Goal: Transaction & Acquisition: Purchase product/service

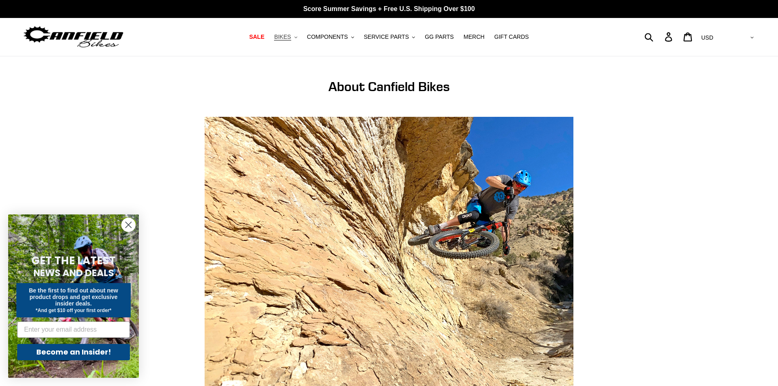
click at [291, 37] on span "BIKES" at bounding box center [282, 36] width 17 height 7
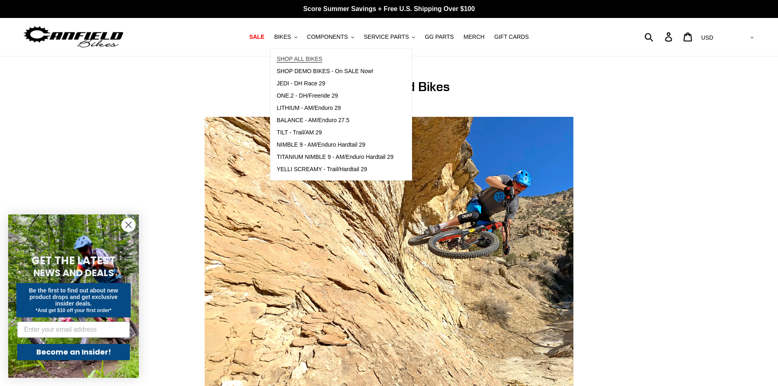
click at [296, 56] on span "SHOP ALL BIKES" at bounding box center [300, 59] width 46 height 7
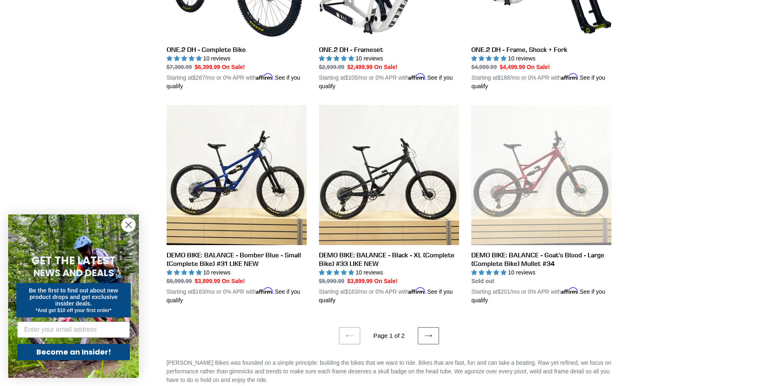
scroll to position [1593, 0]
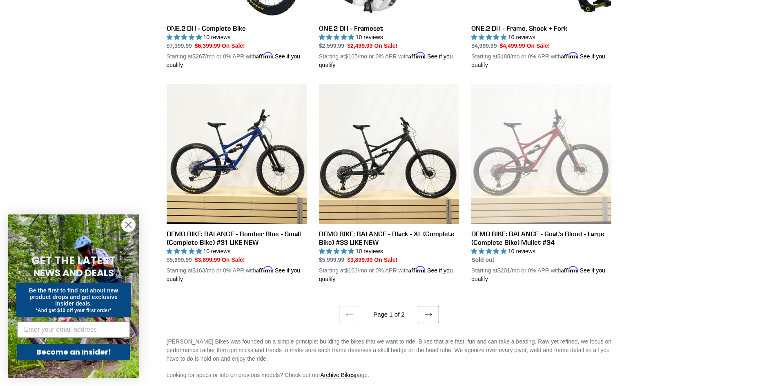
click at [428, 313] on icon at bounding box center [427, 314] width 7 height 3
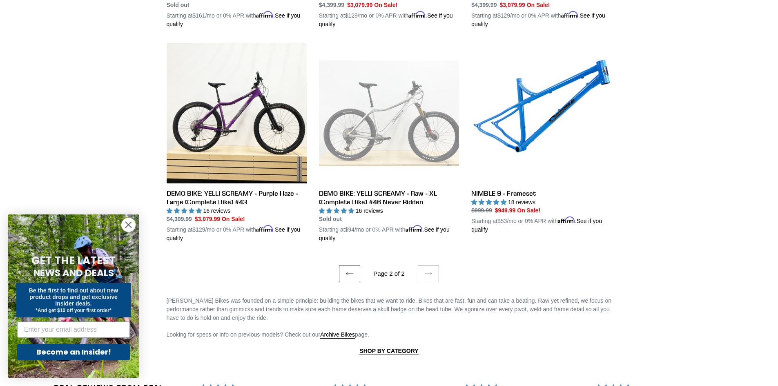
scroll to position [858, 0]
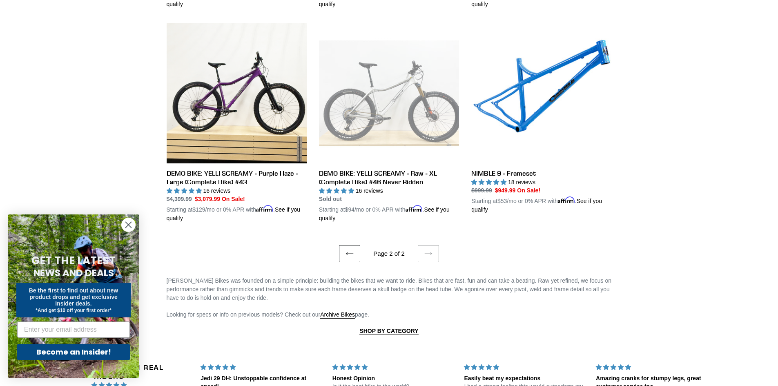
click at [346, 248] on link "Previous page" at bounding box center [349, 253] width 21 height 17
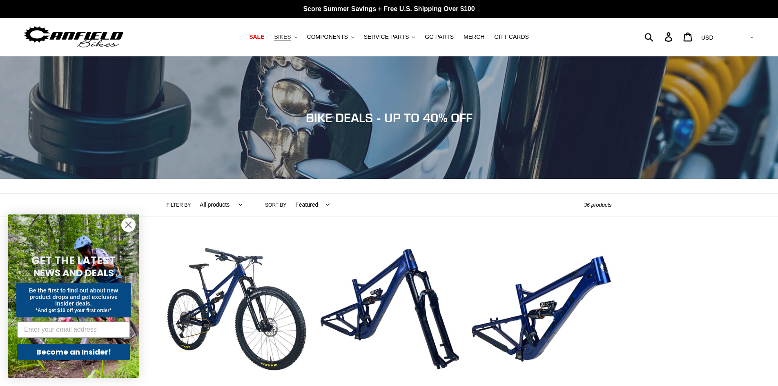
click at [297, 36] on icon ".cls-1{fill:#231f20}" at bounding box center [295, 37] width 3 height 3
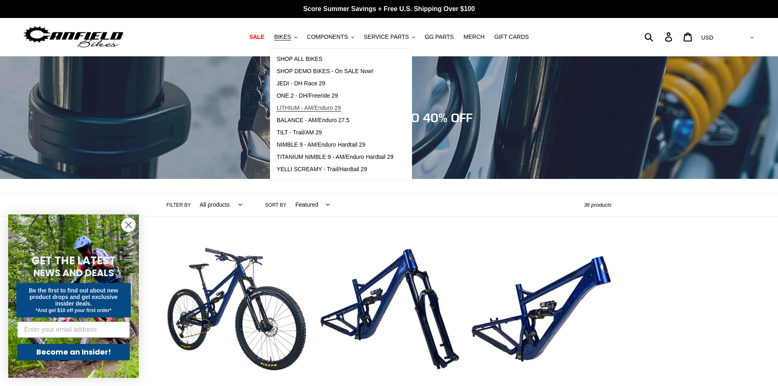
click at [300, 108] on span "LITHIUM - AM/Enduro 29" at bounding box center [309, 108] width 64 height 7
